Goal: Task Accomplishment & Management: Manage account settings

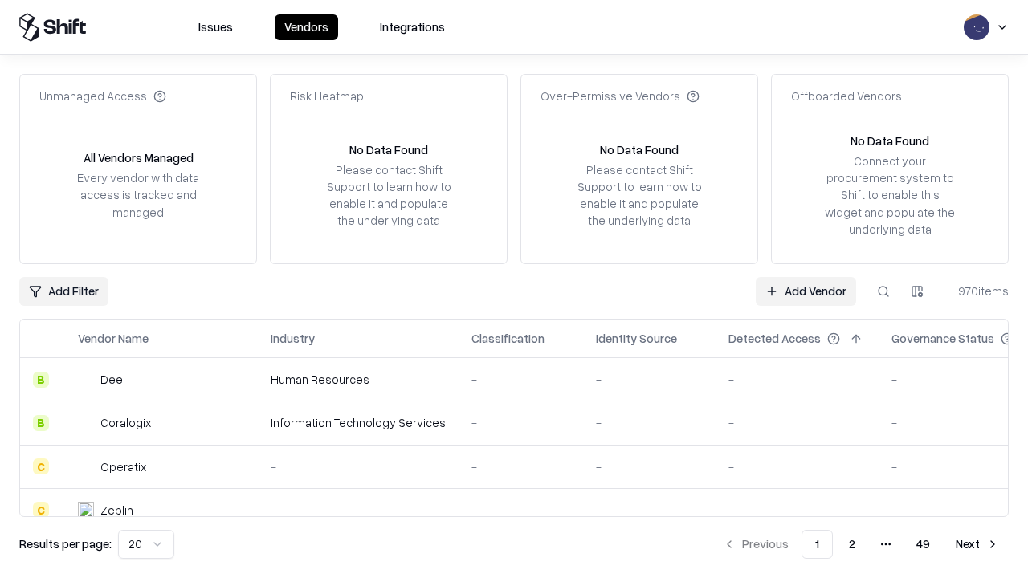
click at [805, 291] on link "Add Vendor" at bounding box center [806, 291] width 100 height 29
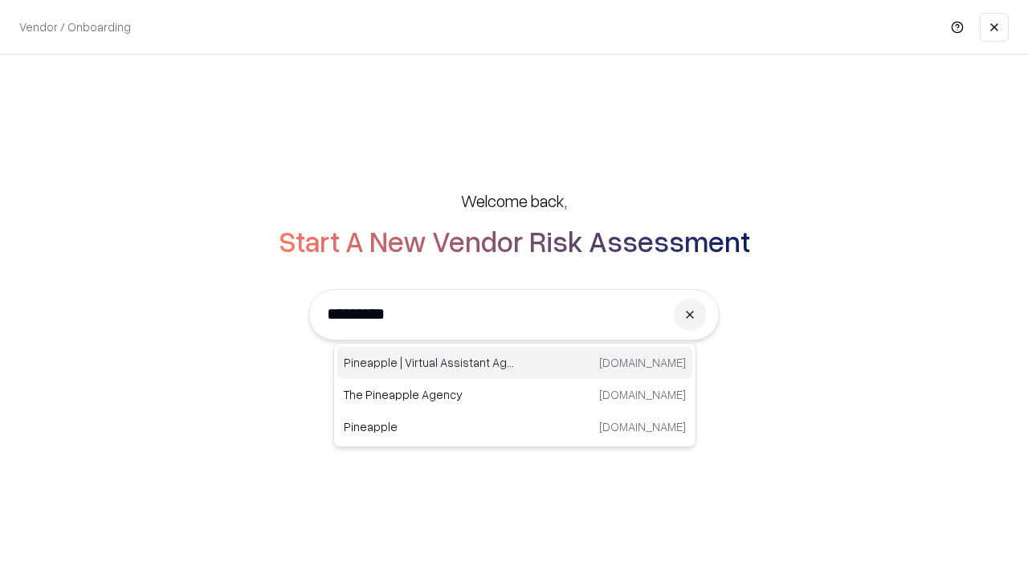
click at [515, 363] on div "Pineapple | Virtual Assistant Agency trypineapple.com" at bounding box center [514, 363] width 355 height 32
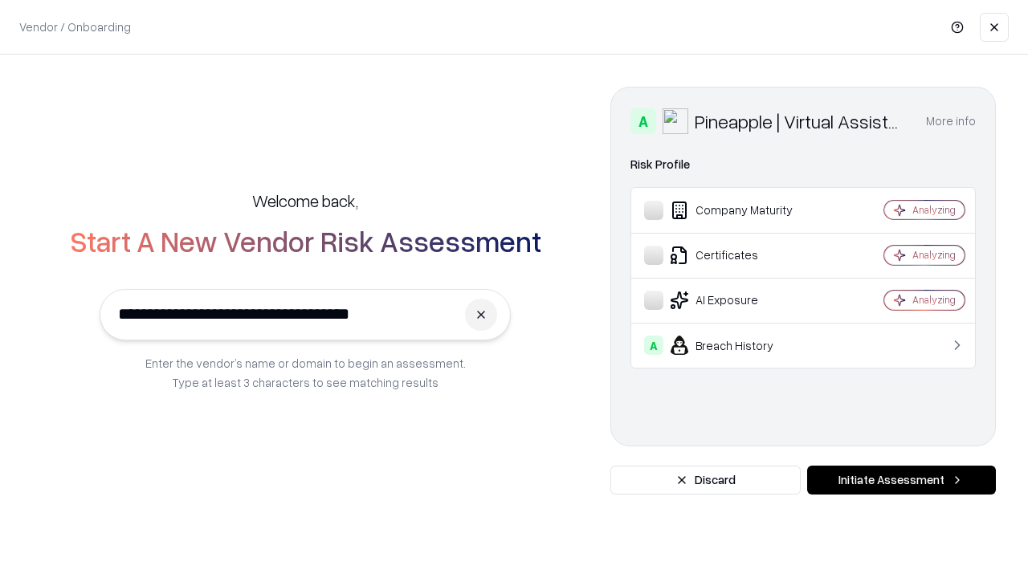
type input "**********"
click at [901, 480] on button "Initiate Assessment" at bounding box center [901, 480] width 189 height 29
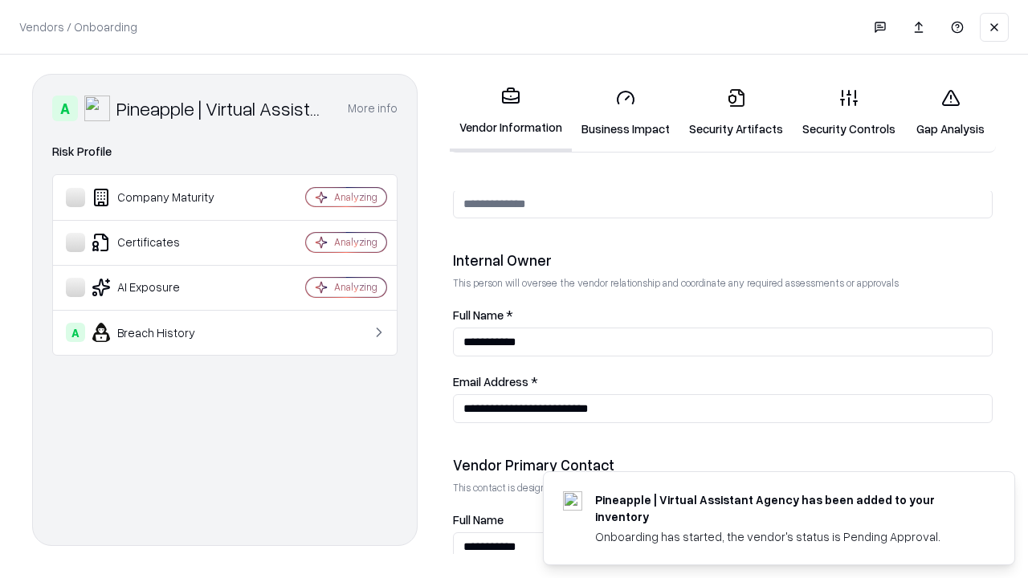
scroll to position [832, 0]
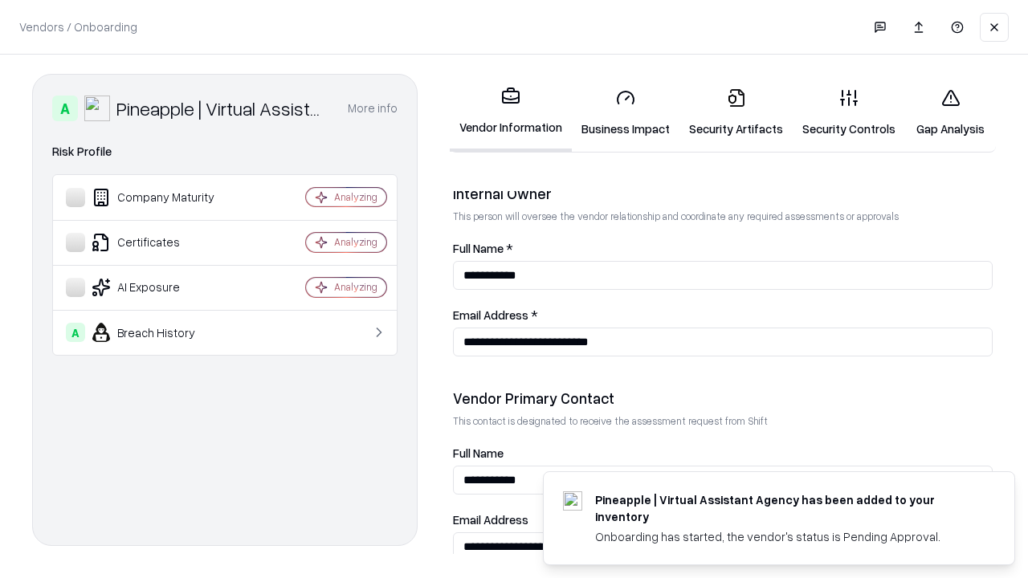
click at [626, 112] on link "Business Impact" at bounding box center [626, 112] width 108 height 75
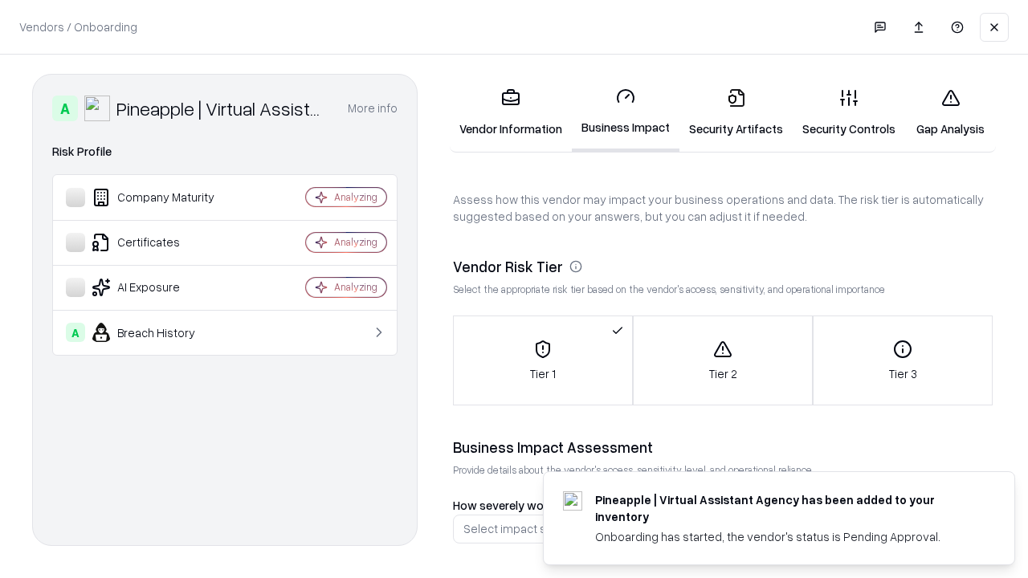
click at [736, 112] on link "Security Artifacts" at bounding box center [735, 112] width 113 height 75
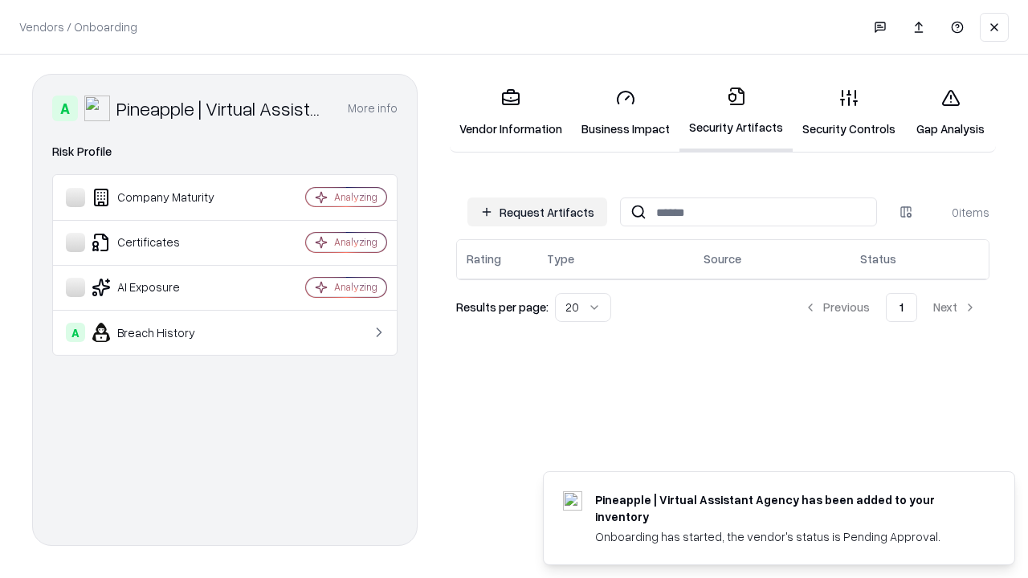
click at [537, 212] on button "Request Artifacts" at bounding box center [537, 212] width 140 height 29
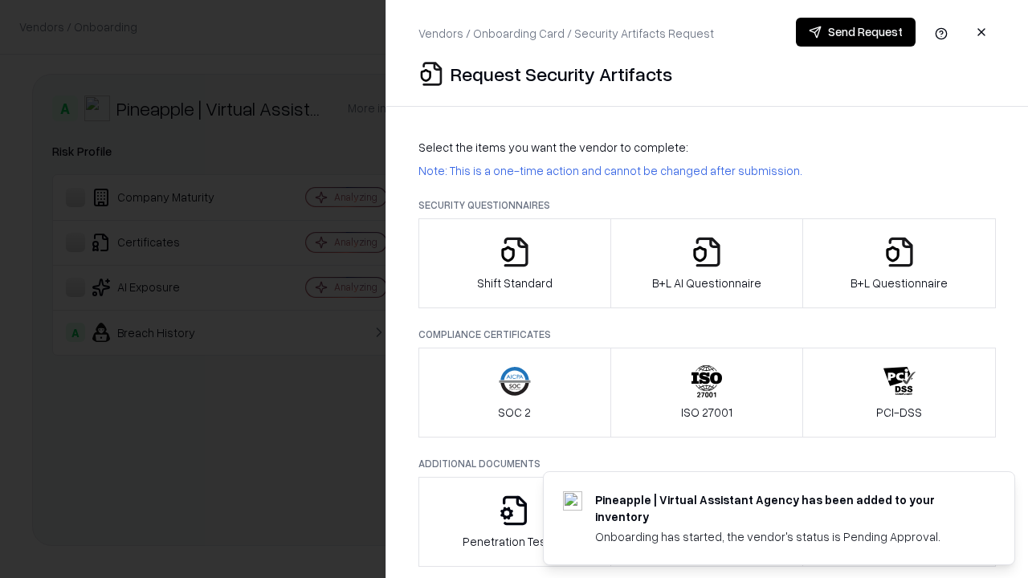
click at [514, 263] on icon "button" at bounding box center [515, 252] width 32 height 32
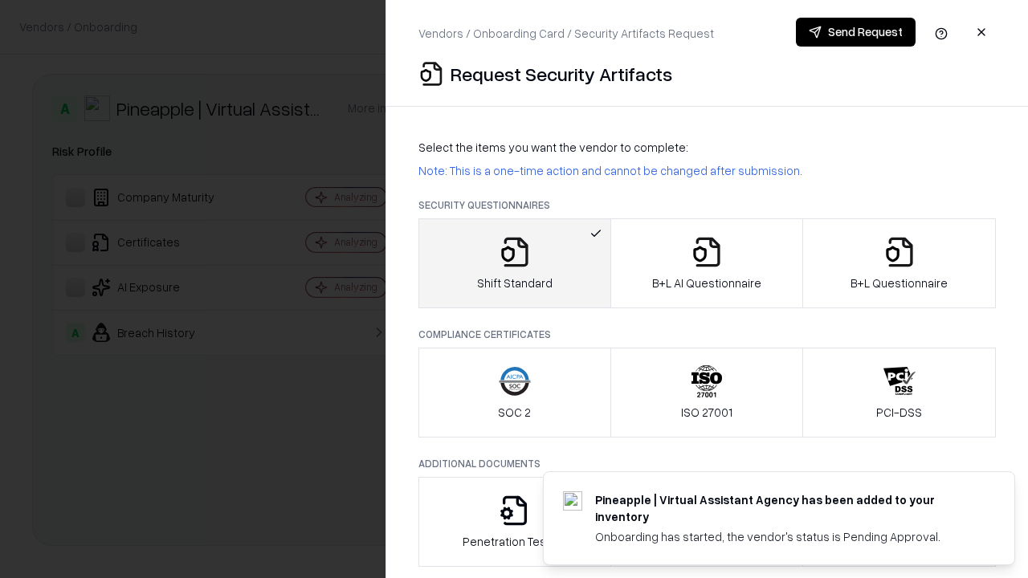
click at [855, 32] on button "Send Request" at bounding box center [856, 32] width 120 height 29
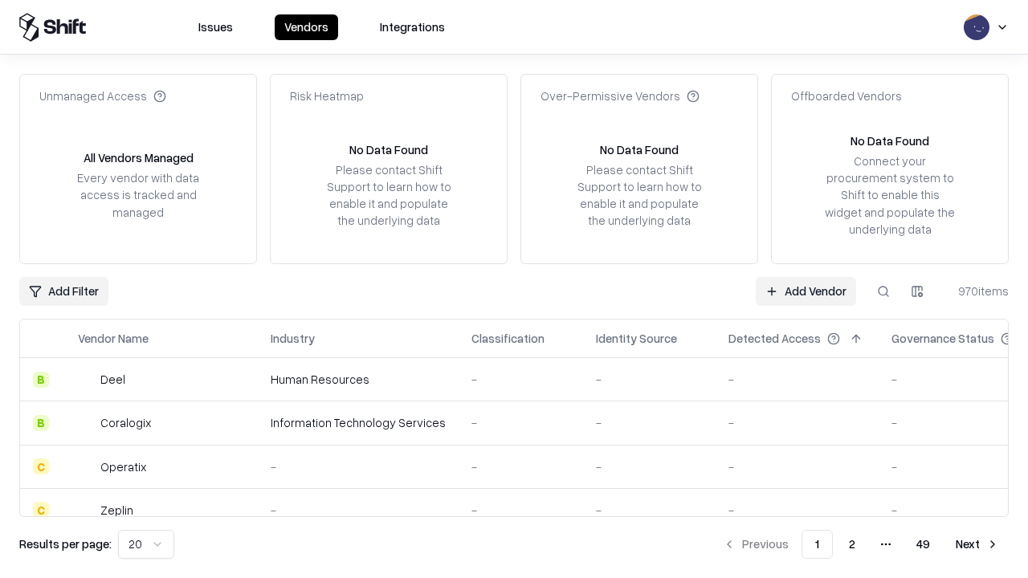
click at [883, 291] on button at bounding box center [883, 291] width 29 height 29
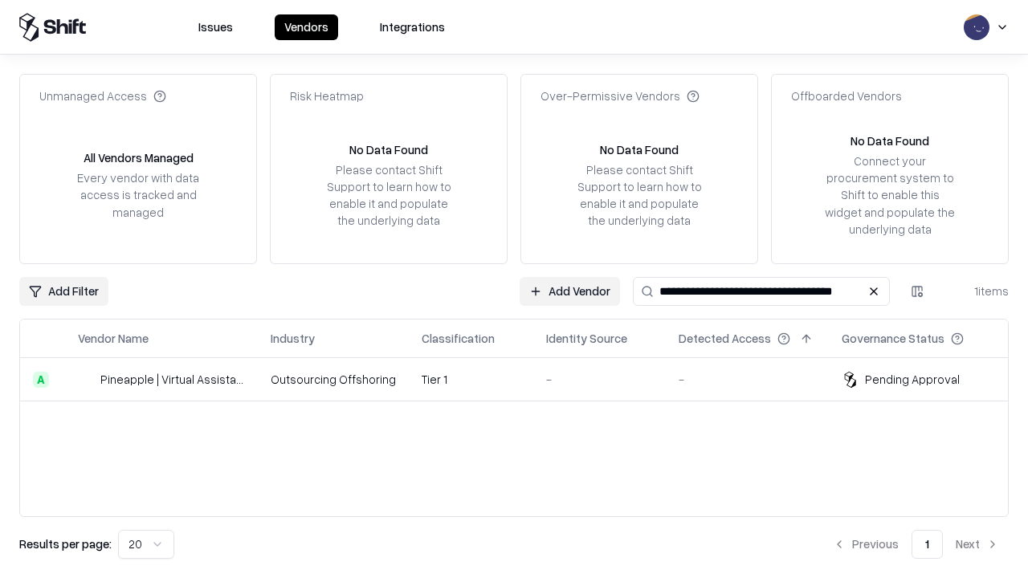
type input "**********"
click at [524, 379] on td "Tier 1" at bounding box center [471, 379] width 124 height 43
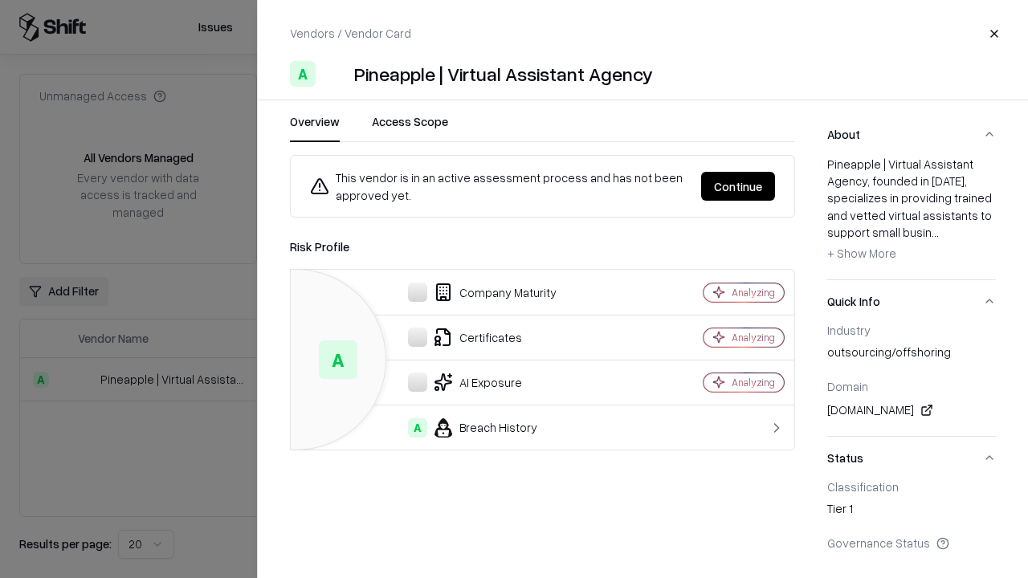
click at [738, 186] on button "Continue" at bounding box center [738, 186] width 74 height 29
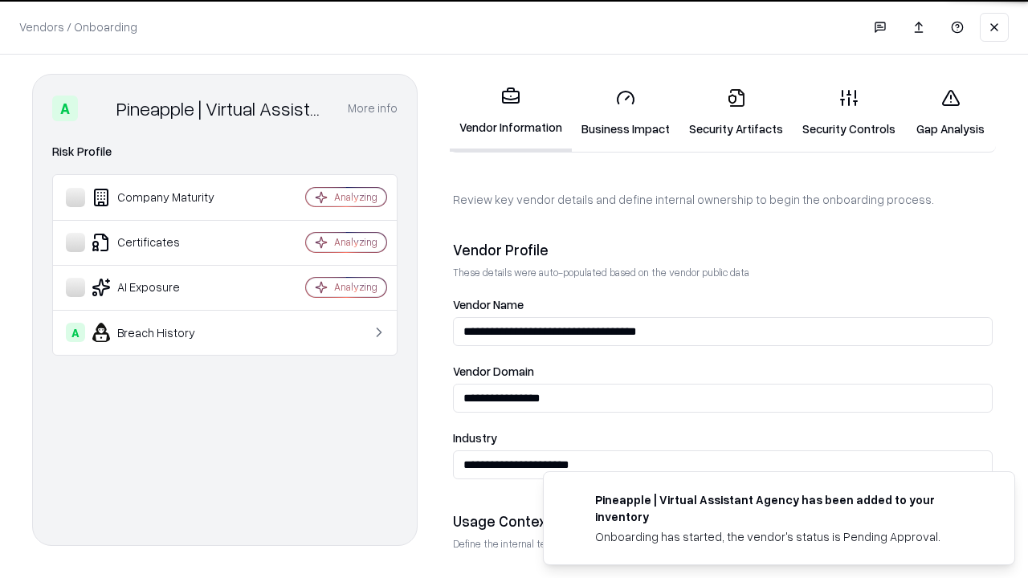
click at [736, 112] on link "Security Artifacts" at bounding box center [735, 112] width 113 height 75
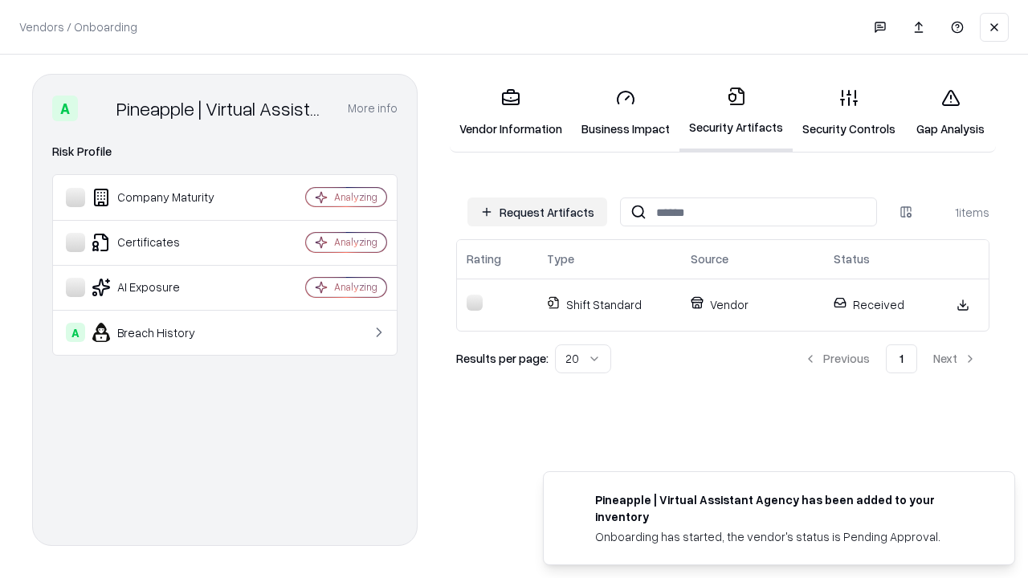
click at [849, 112] on link "Security Controls" at bounding box center [849, 112] width 112 height 75
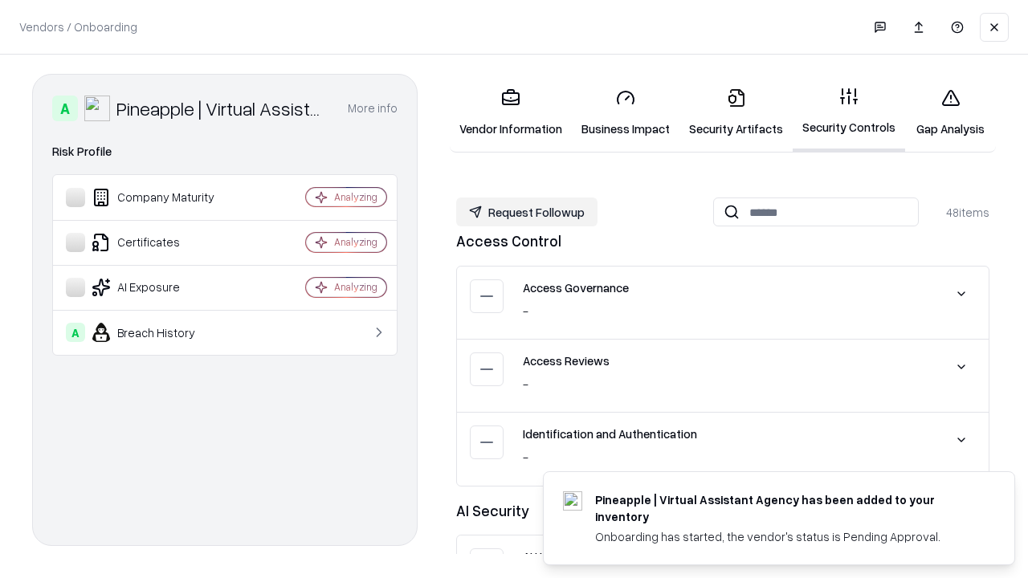
click at [527, 212] on button "Request Followup" at bounding box center [526, 212] width 141 height 29
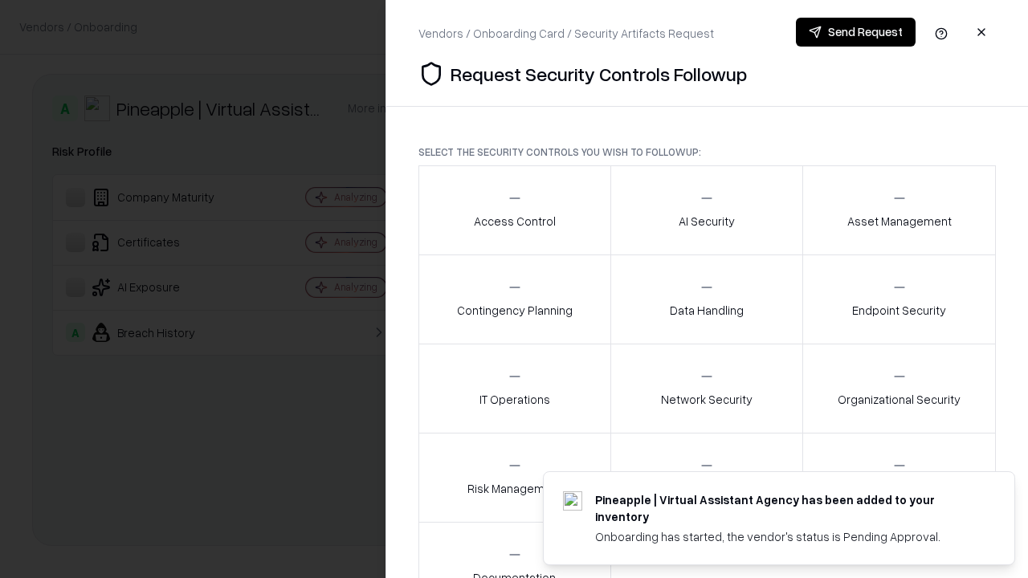
click at [514, 210] on div "Access Control" at bounding box center [515, 209] width 82 height 39
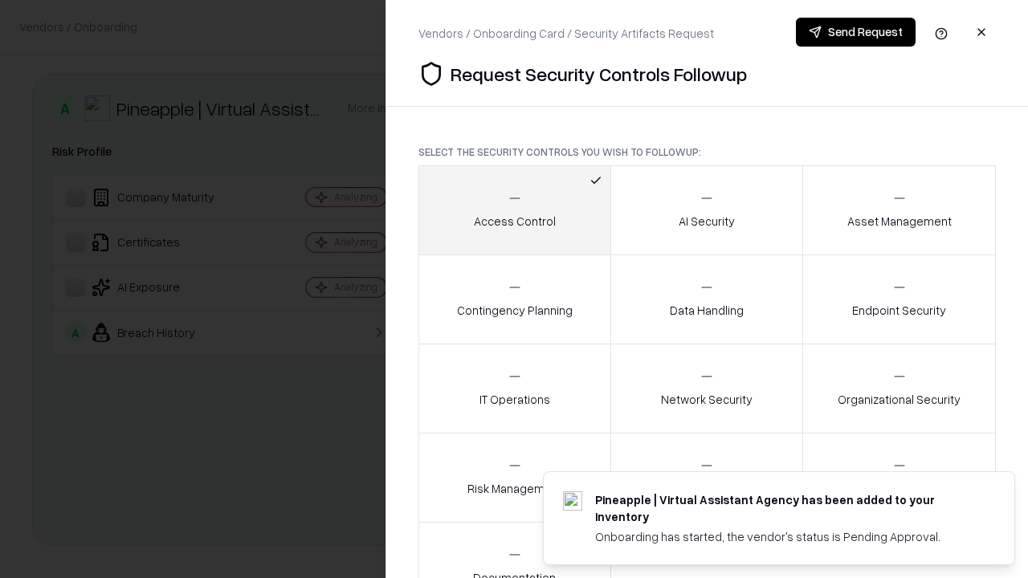
click at [855, 32] on button "Send Request" at bounding box center [856, 32] width 120 height 29
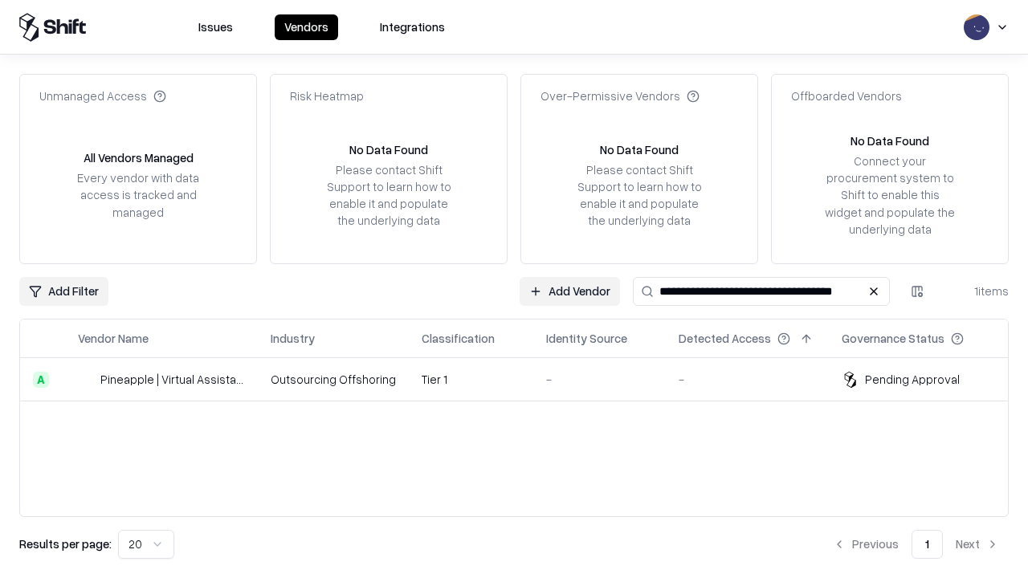
type input "**********"
click at [524, 379] on td "Tier 1" at bounding box center [471, 379] width 124 height 43
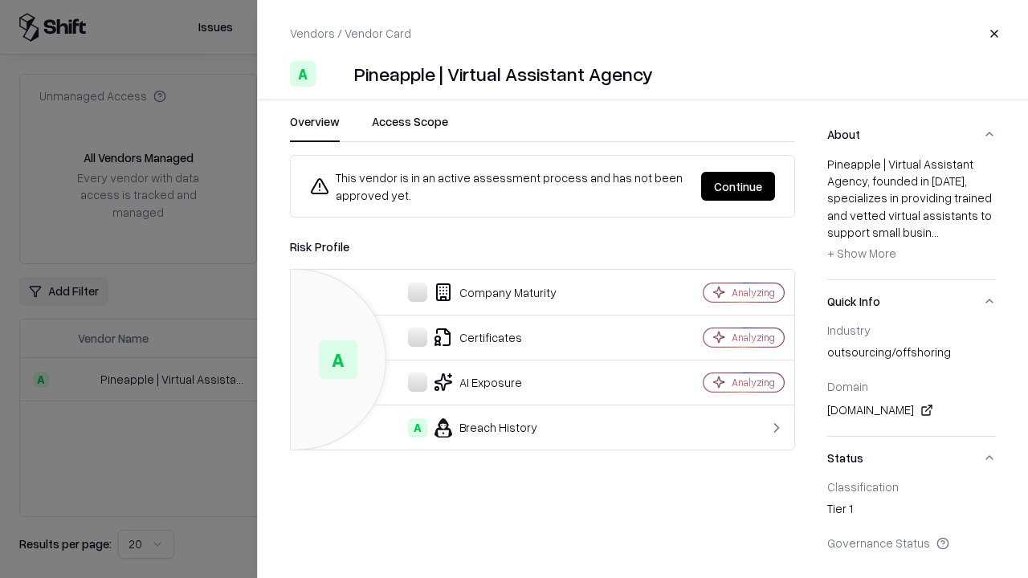
click at [738, 186] on button "Continue" at bounding box center [738, 186] width 74 height 29
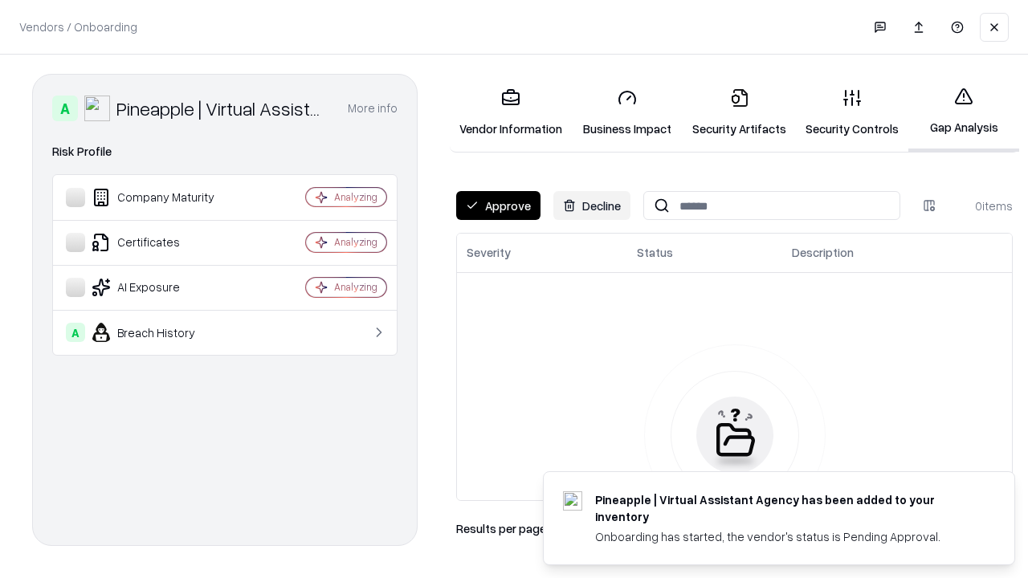
click at [498, 206] on button "Approve" at bounding box center [498, 205] width 84 height 29
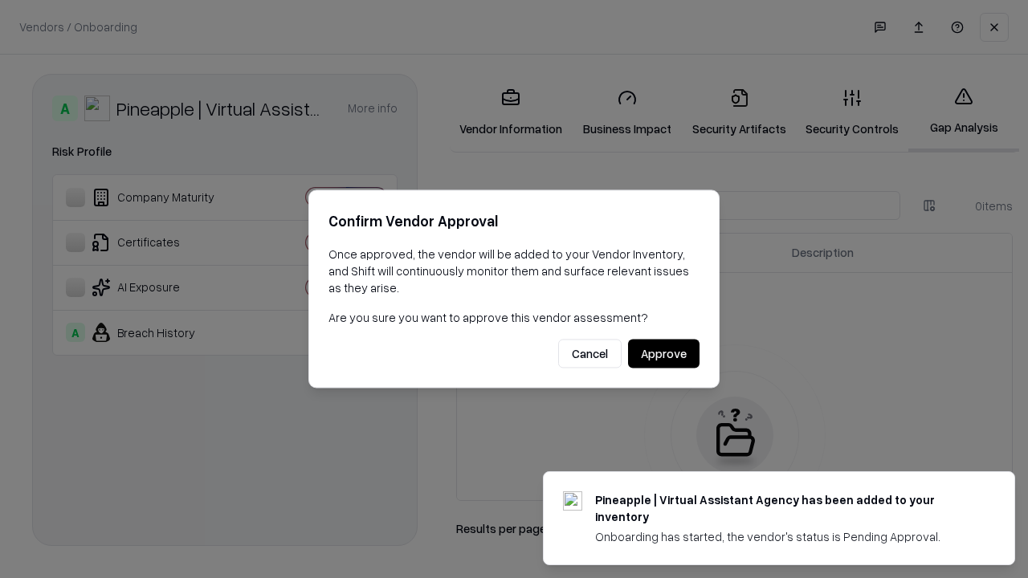
click at [663, 353] on button "Approve" at bounding box center [663, 354] width 71 height 29
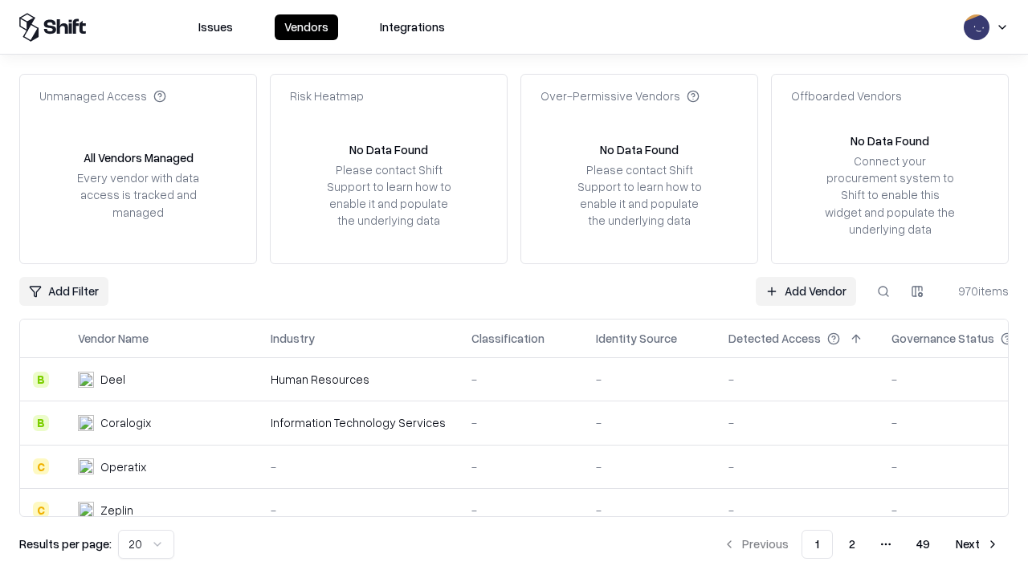
type input "**********"
click at [805, 291] on link "Add Vendor" at bounding box center [806, 291] width 100 height 29
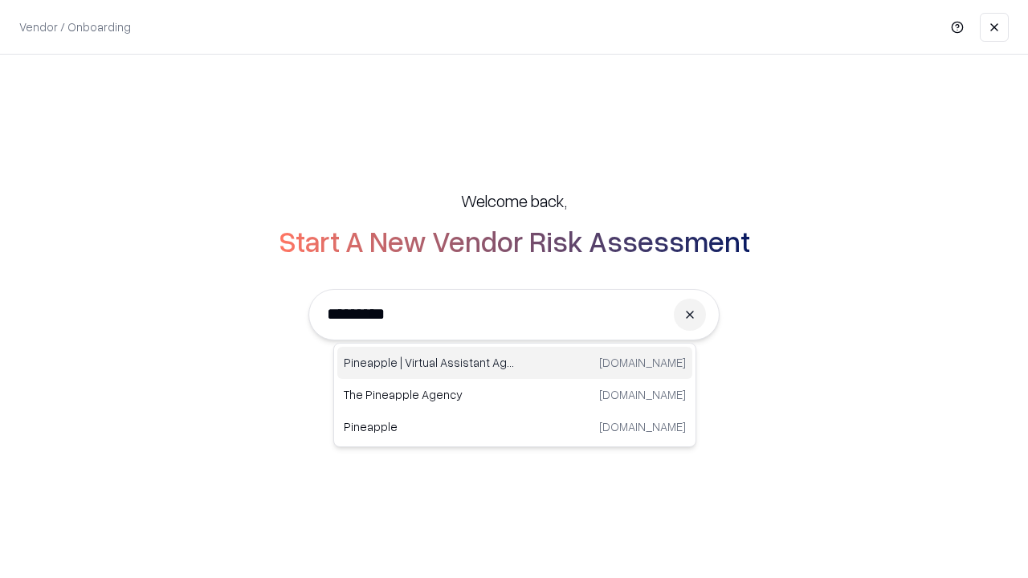
click at [515, 363] on div "Pineapple | Virtual Assistant Agency trypineapple.com" at bounding box center [514, 363] width 355 height 32
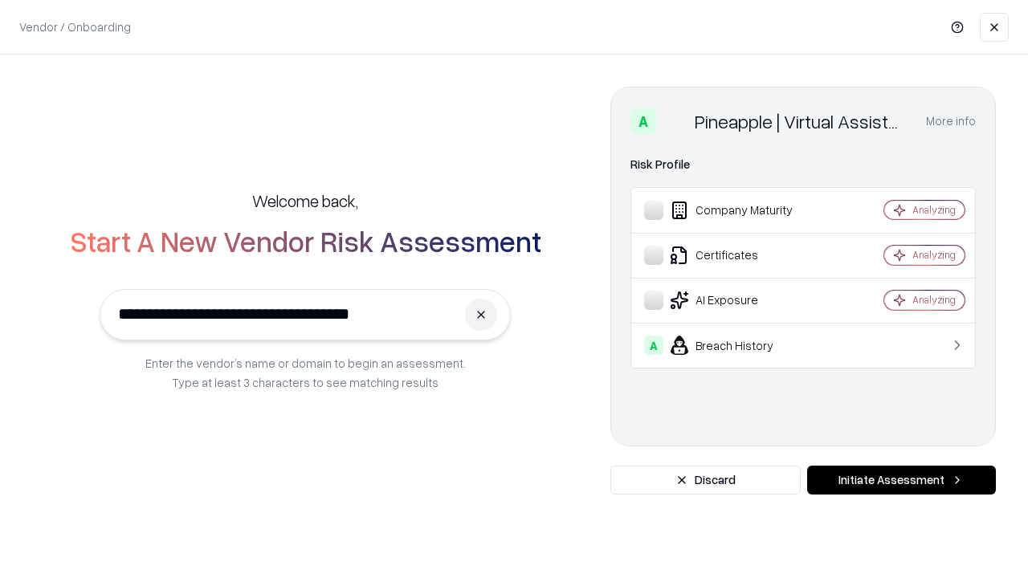
type input "**********"
click at [901, 480] on button "Initiate Assessment" at bounding box center [901, 480] width 189 height 29
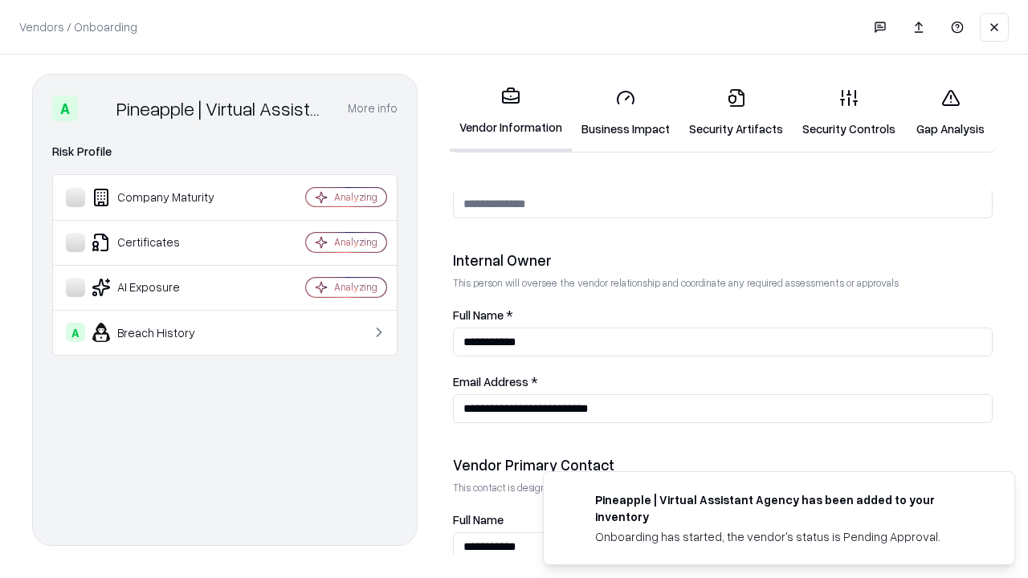
scroll to position [832, 0]
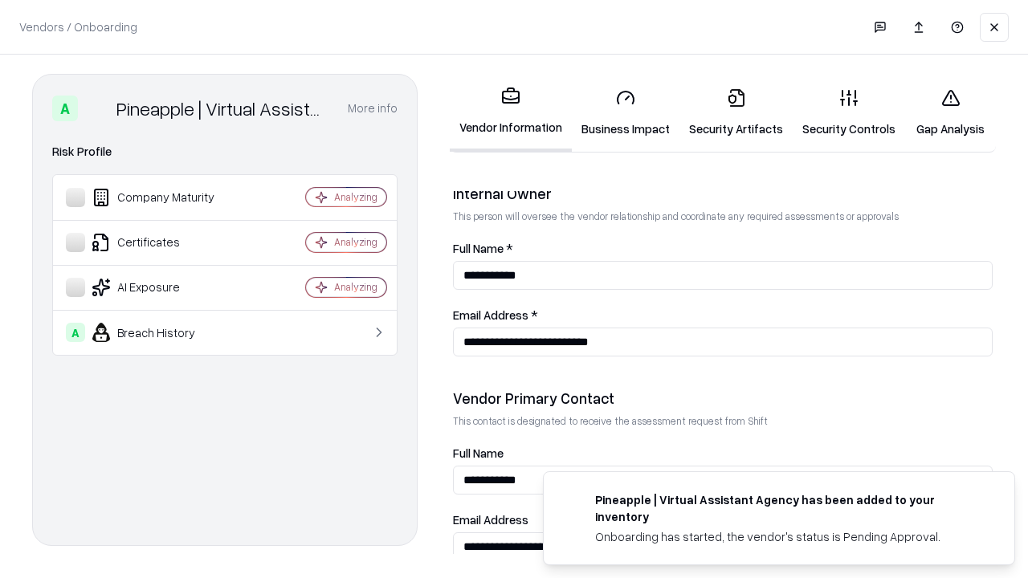
click at [950, 112] on link "Gap Analysis" at bounding box center [950, 112] width 91 height 75
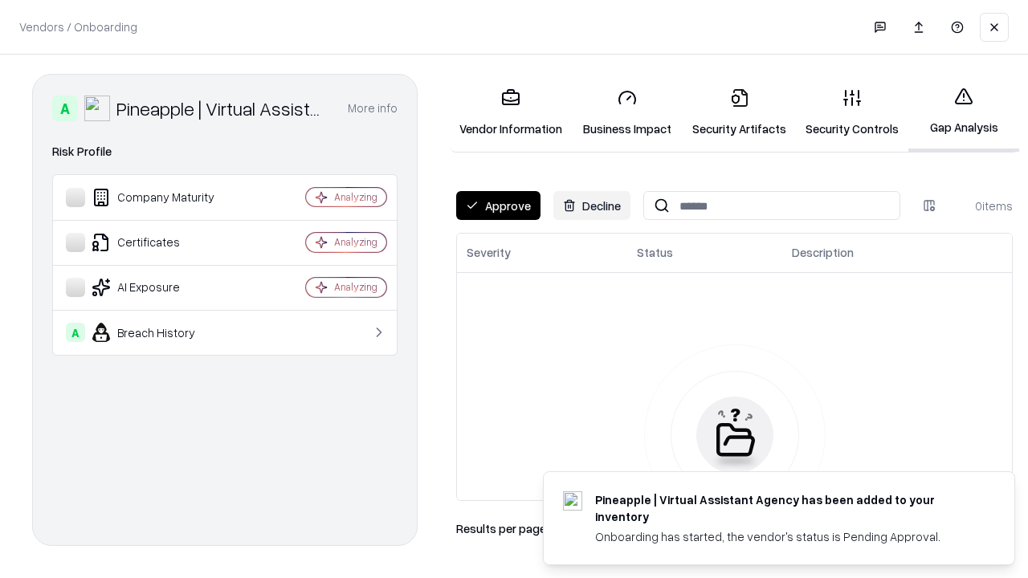
click at [498, 206] on button "Approve" at bounding box center [498, 205] width 84 height 29
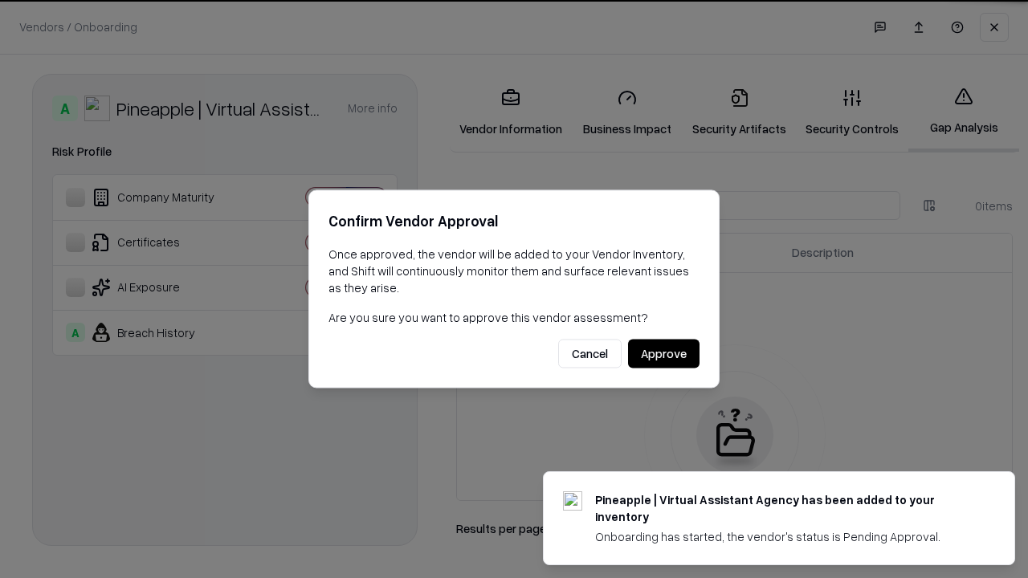
click at [663, 353] on button "Approve" at bounding box center [663, 354] width 71 height 29
